Goal: Transaction & Acquisition: Purchase product/service

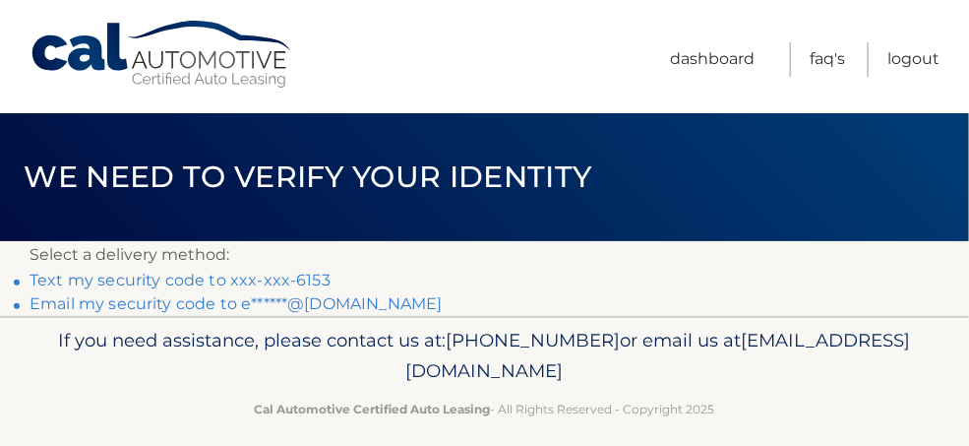
click at [324, 308] on link "Email my security code to e******@aol.com" at bounding box center [236, 303] width 413 height 19
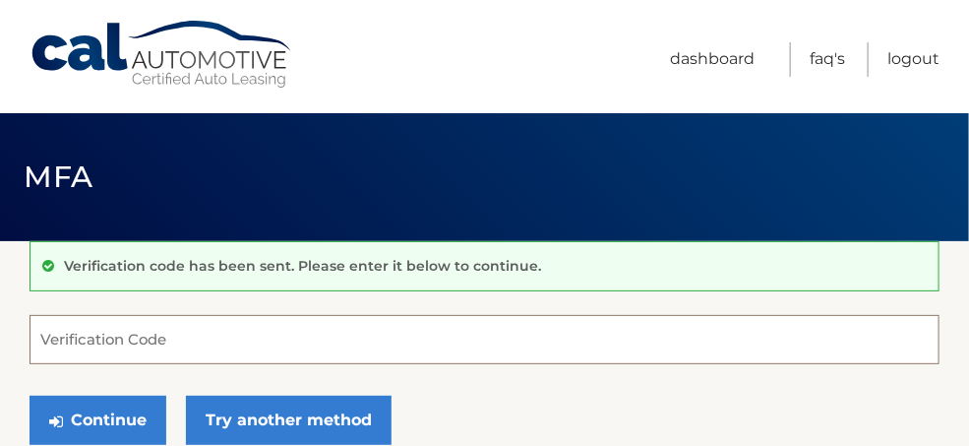
click at [75, 343] on input "Verification Code" at bounding box center [485, 339] width 910 height 49
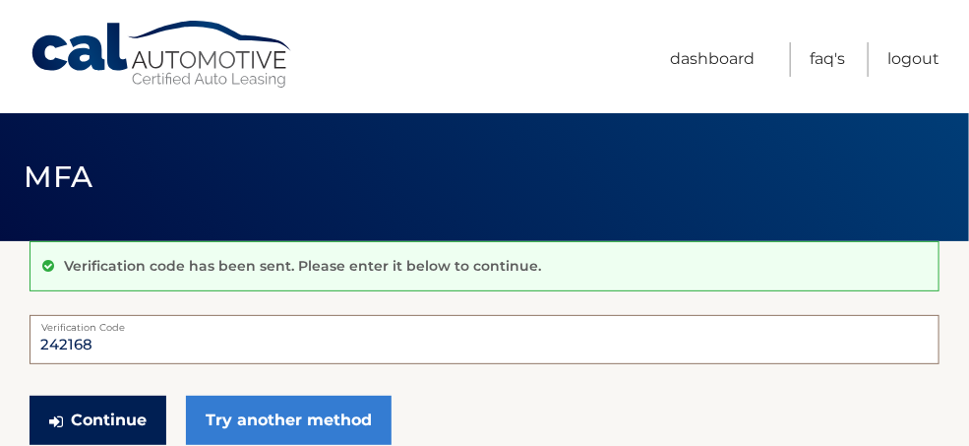
type input "242168"
click at [113, 408] on button "Continue" at bounding box center [98, 420] width 137 height 49
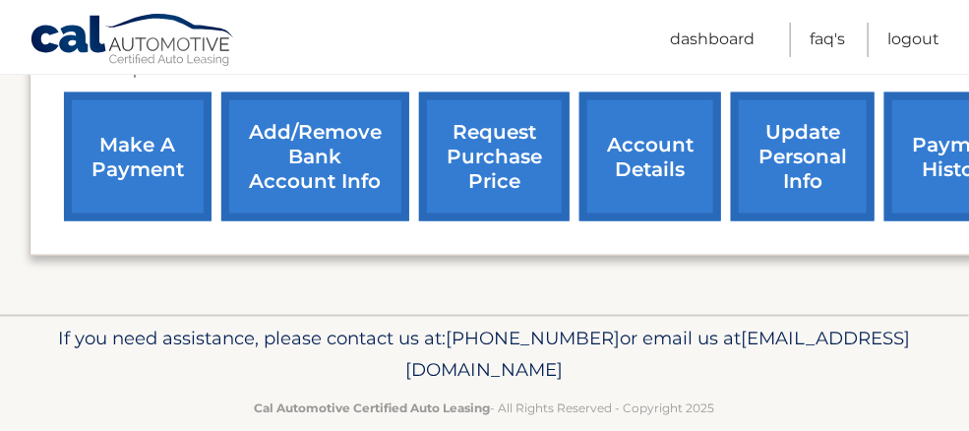
scroll to position [758, 0]
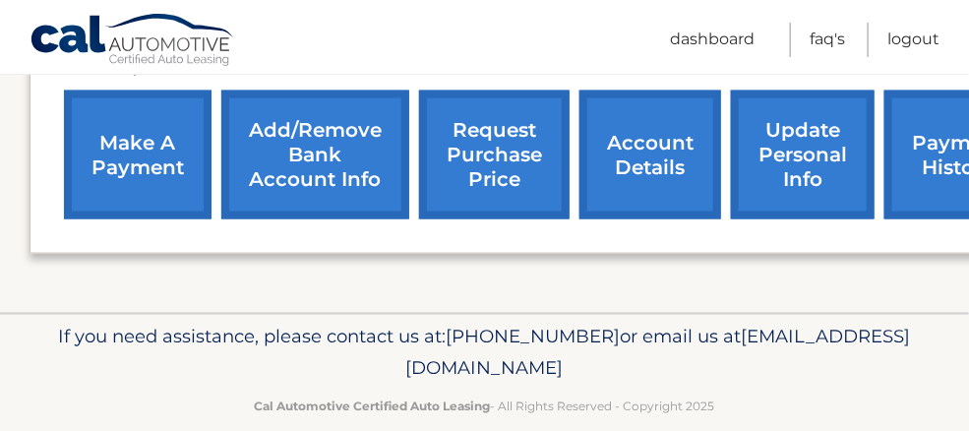
click at [124, 125] on link "make a payment" at bounding box center [138, 155] width 148 height 129
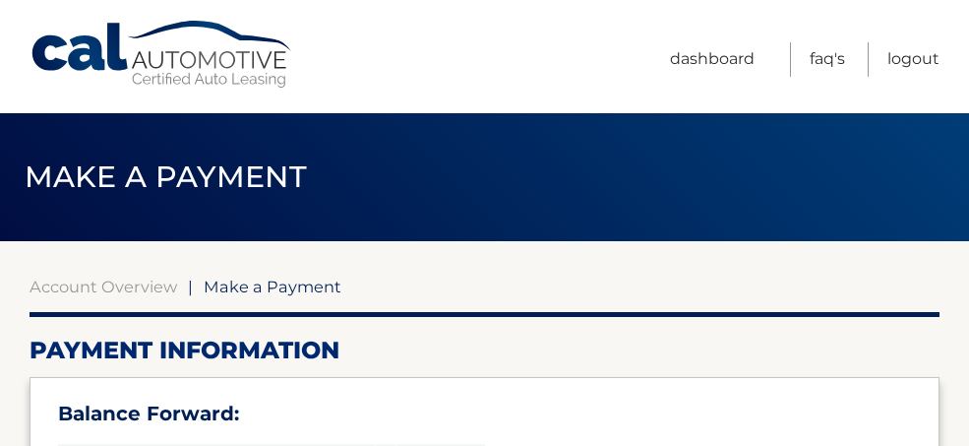
select select "MWEwMzlmOTgtMDliMC00ODMyLWEzYmMtOTFlNGZjYjlkOTE3"
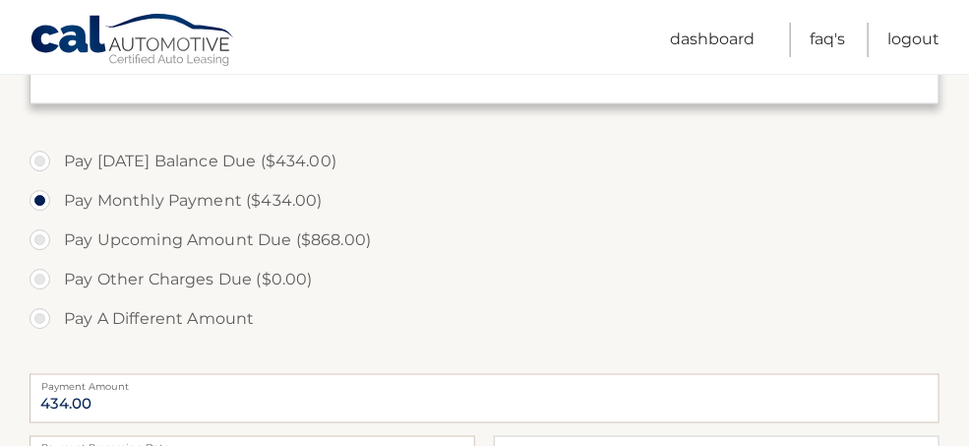
scroll to position [630, 0]
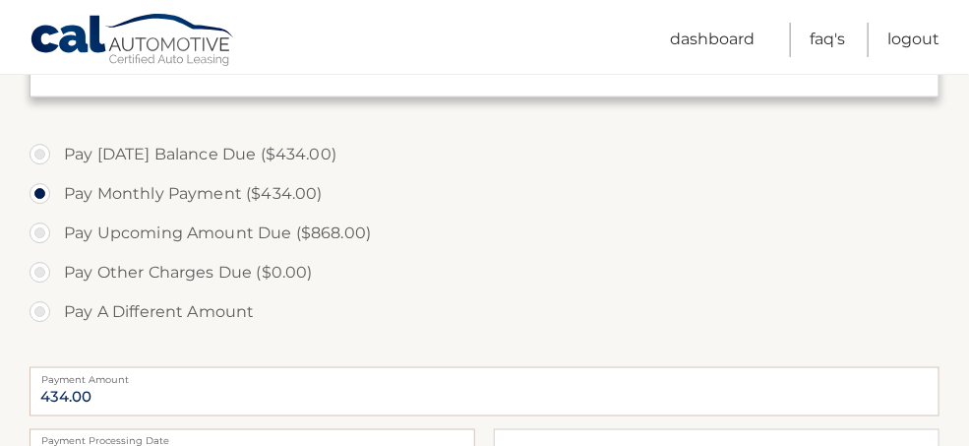
click at [42, 226] on label "Pay Upcoming Amount Due ($868.00)" at bounding box center [485, 233] width 910 height 39
click at [42, 226] on input "Pay Upcoming Amount Due ($868.00)" at bounding box center [47, 229] width 20 height 31
radio input "true"
type input "868.00"
click at [37, 292] on input "Pay A Different Amount" at bounding box center [47, 307] width 20 height 31
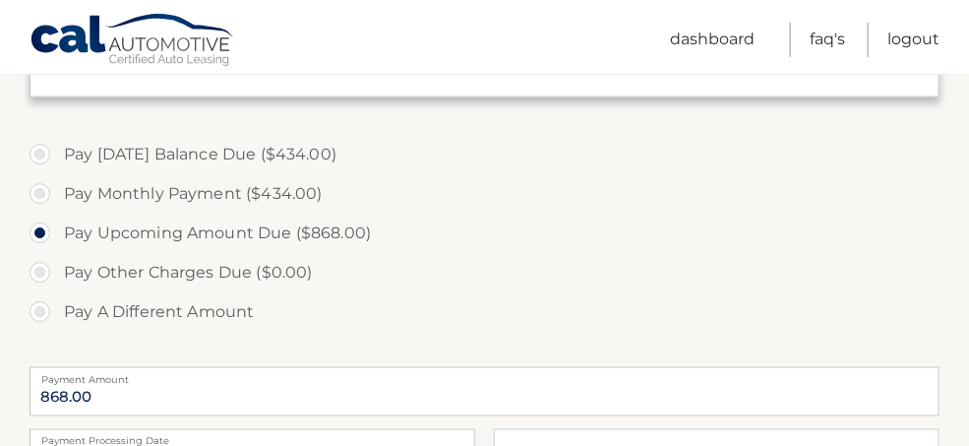
radio input "true"
type input "0"
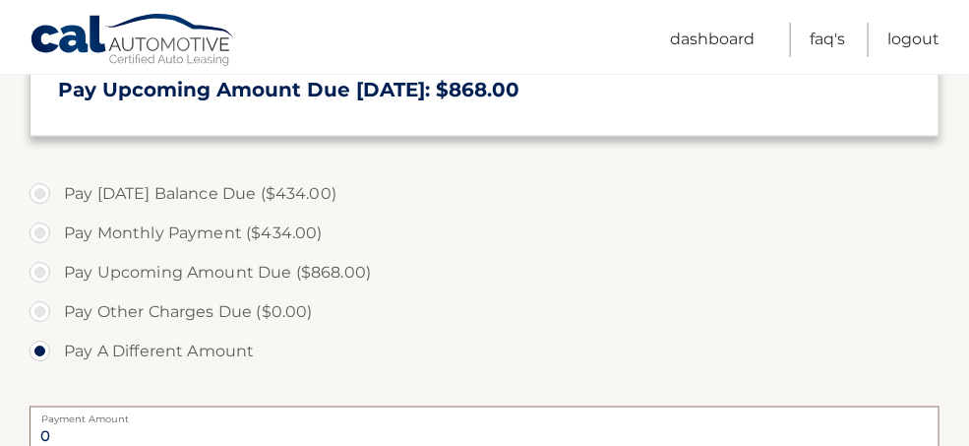
scroll to position [551, 0]
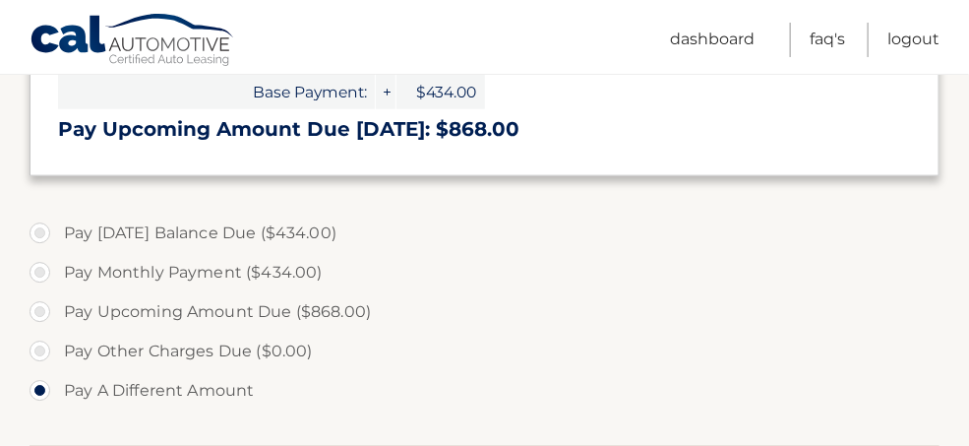
click at [968, 379] on section "Account Overview | Make a Payment Payment Information Balance Forward: Base Pay…" at bounding box center [484, 239] width 969 height 1099
drag, startPoint x: 968, startPoint y: 379, endPoint x: 974, endPoint y: 366, distance: 14.1
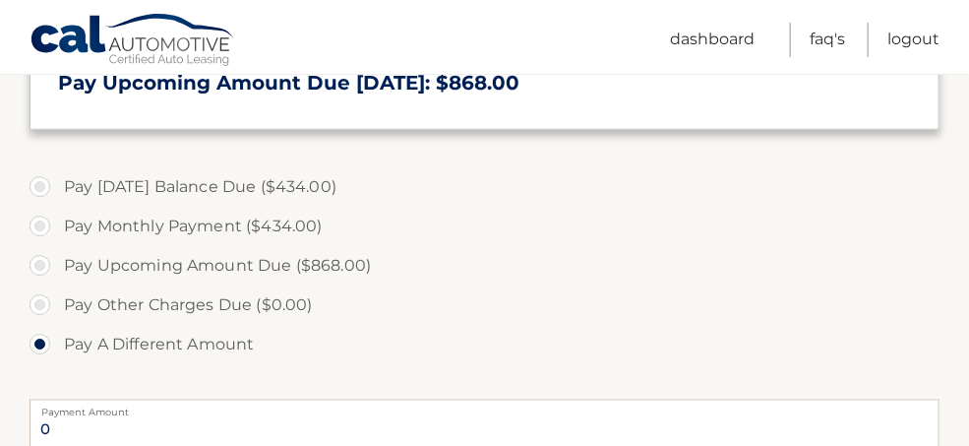
scroll to position [587, 0]
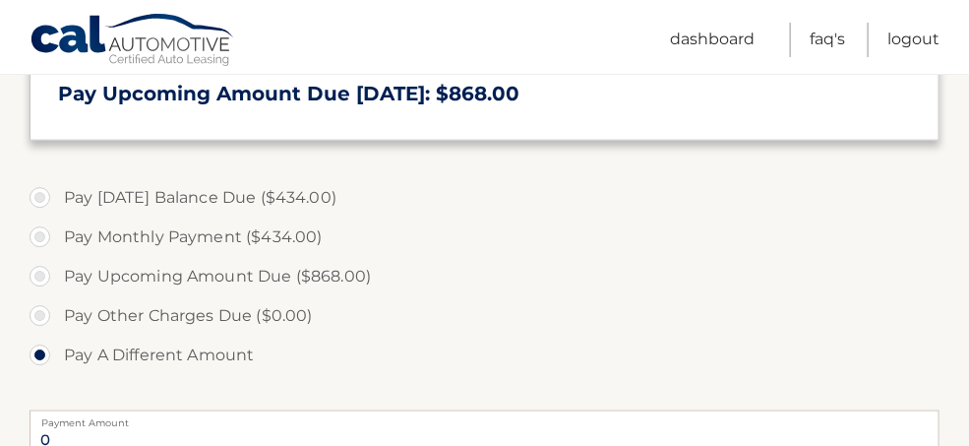
click at [39, 276] on label "Pay Upcoming Amount Due ($868.00)" at bounding box center [485, 276] width 910 height 39
click at [39, 276] on input "Pay Upcoming Amount Due ($868.00)" at bounding box center [47, 272] width 20 height 31
radio input "true"
type input "868.00"
click at [37, 336] on input "Pay A Different Amount" at bounding box center [47, 351] width 20 height 31
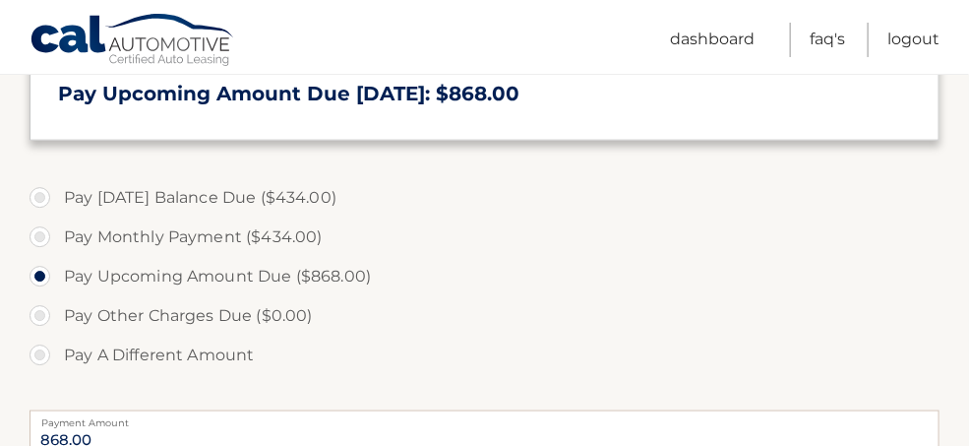
radio input "true"
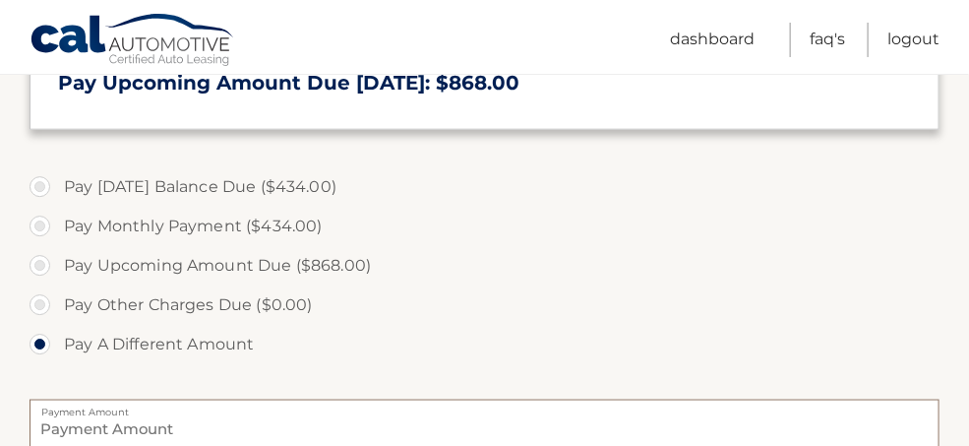
type input "0"
click at [36, 260] on label "Pay Upcoming Amount Due ($868.00)" at bounding box center [485, 265] width 910 height 39
click at [37, 260] on input "Pay Upcoming Amount Due ($868.00)" at bounding box center [47, 261] width 20 height 31
radio input "true"
type input "868.00"
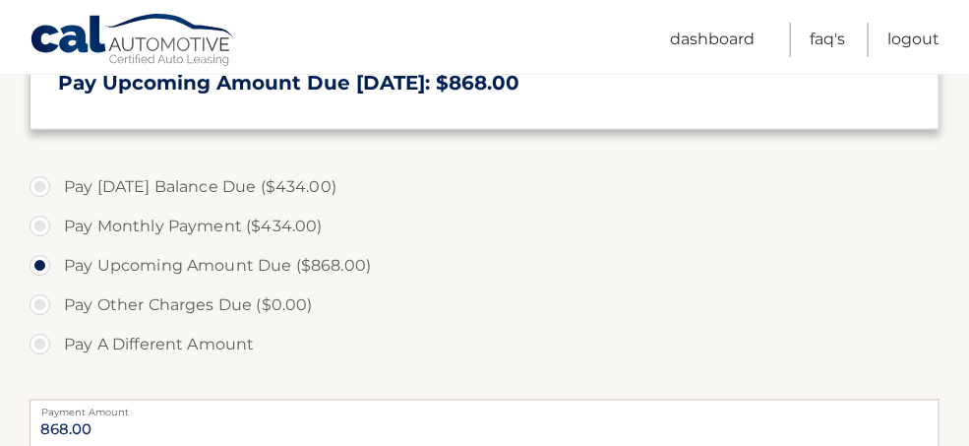
scroll to position [988, 0]
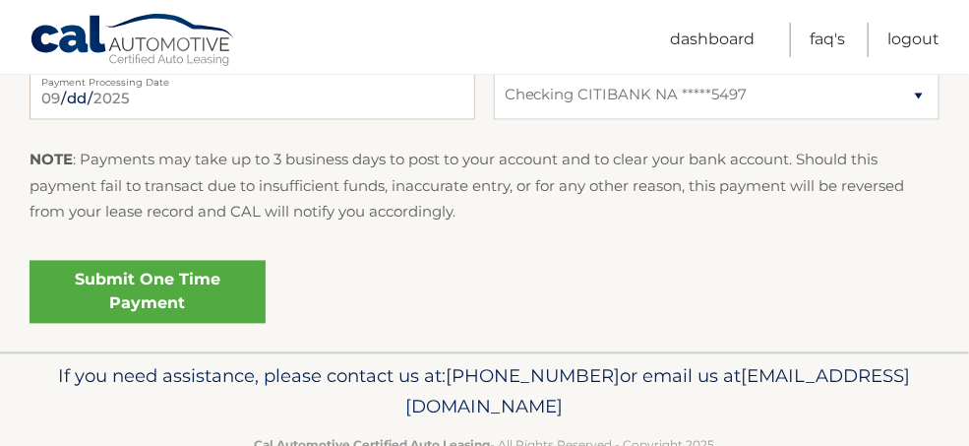
radio input "true"
type input "434.00"
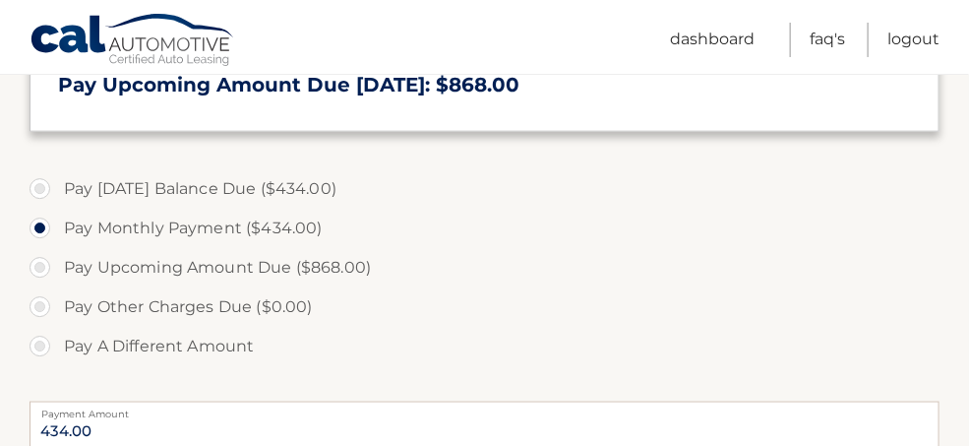
click at [37, 248] on input "Pay Upcoming Amount Due ($868.00)" at bounding box center [47, 263] width 20 height 31
radio input "true"
type input "868.00"
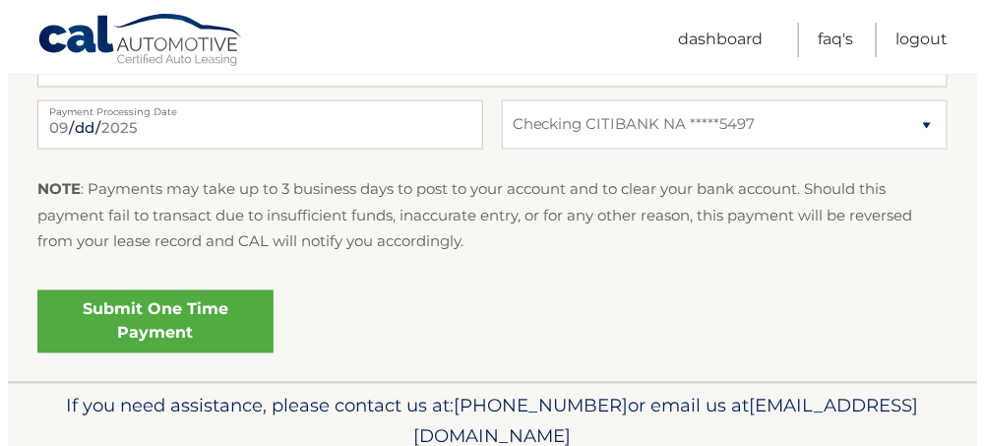
scroll to position [967, 0]
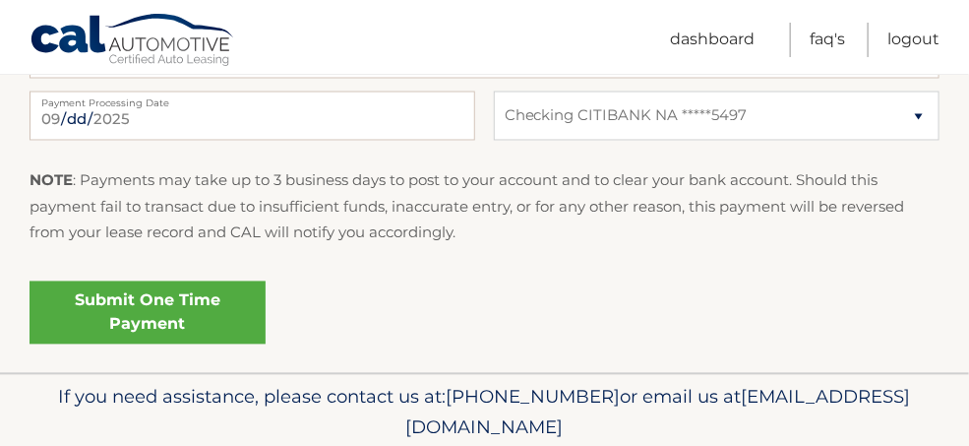
click at [141, 302] on link "Submit One Time Payment" at bounding box center [148, 312] width 236 height 63
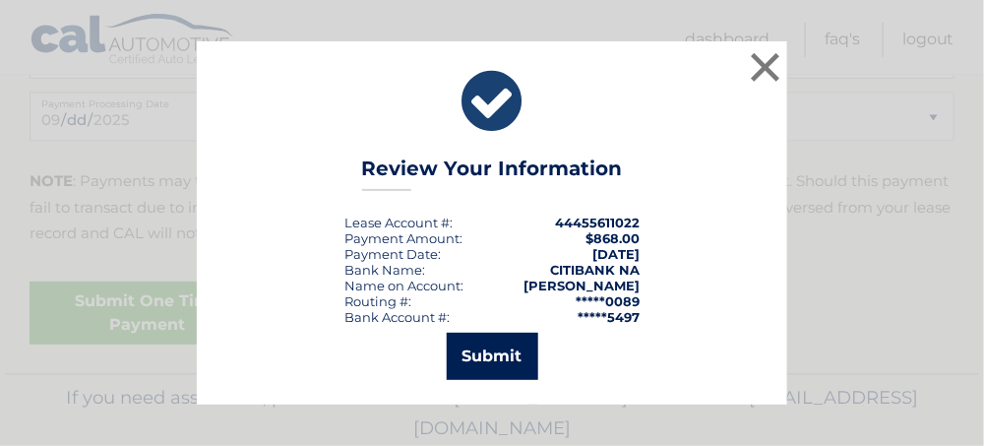
click at [488, 360] on button "Submit" at bounding box center [493, 356] width 92 height 47
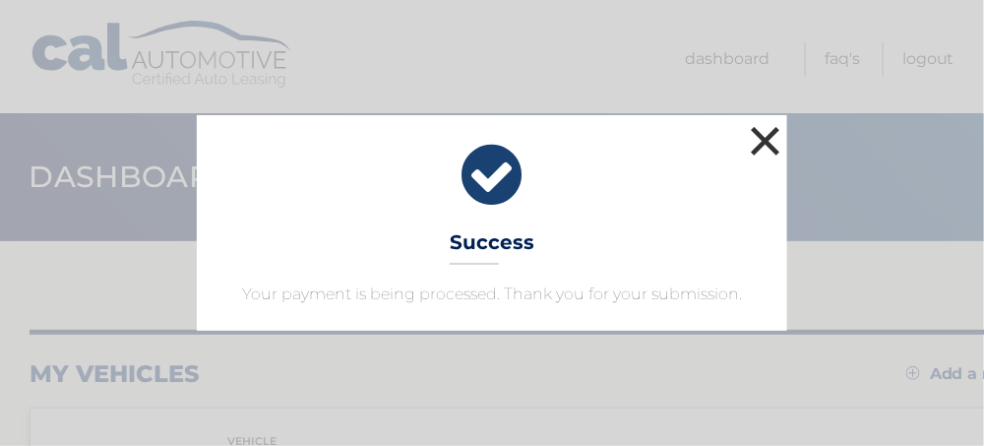
click at [770, 126] on button "×" at bounding box center [765, 140] width 39 height 39
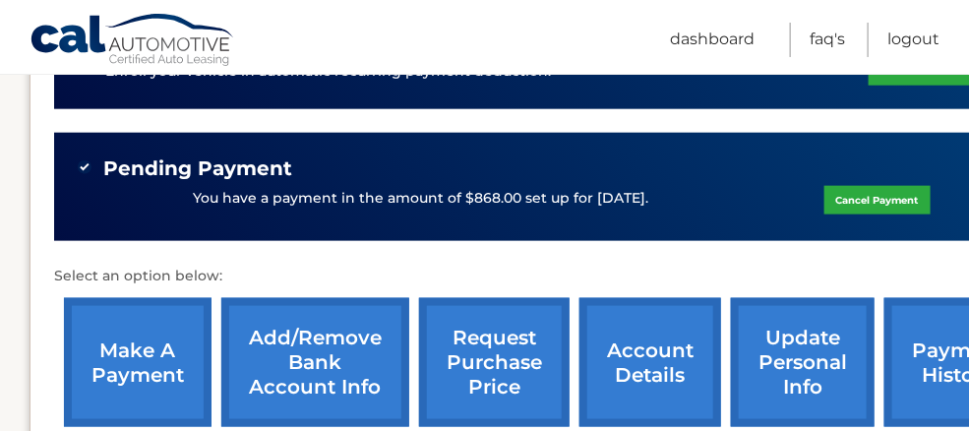
scroll to position [590, 0]
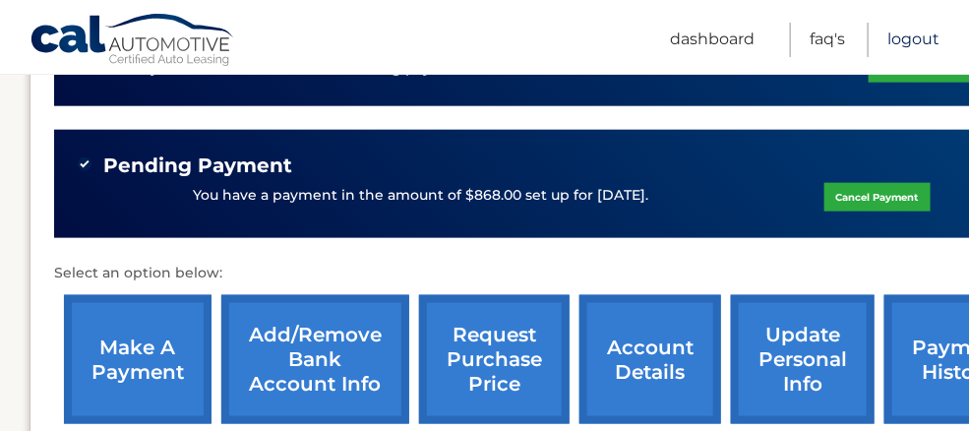
click at [913, 37] on link "Logout" at bounding box center [914, 40] width 52 height 34
